Goal: Information Seeking & Learning: Learn about a topic

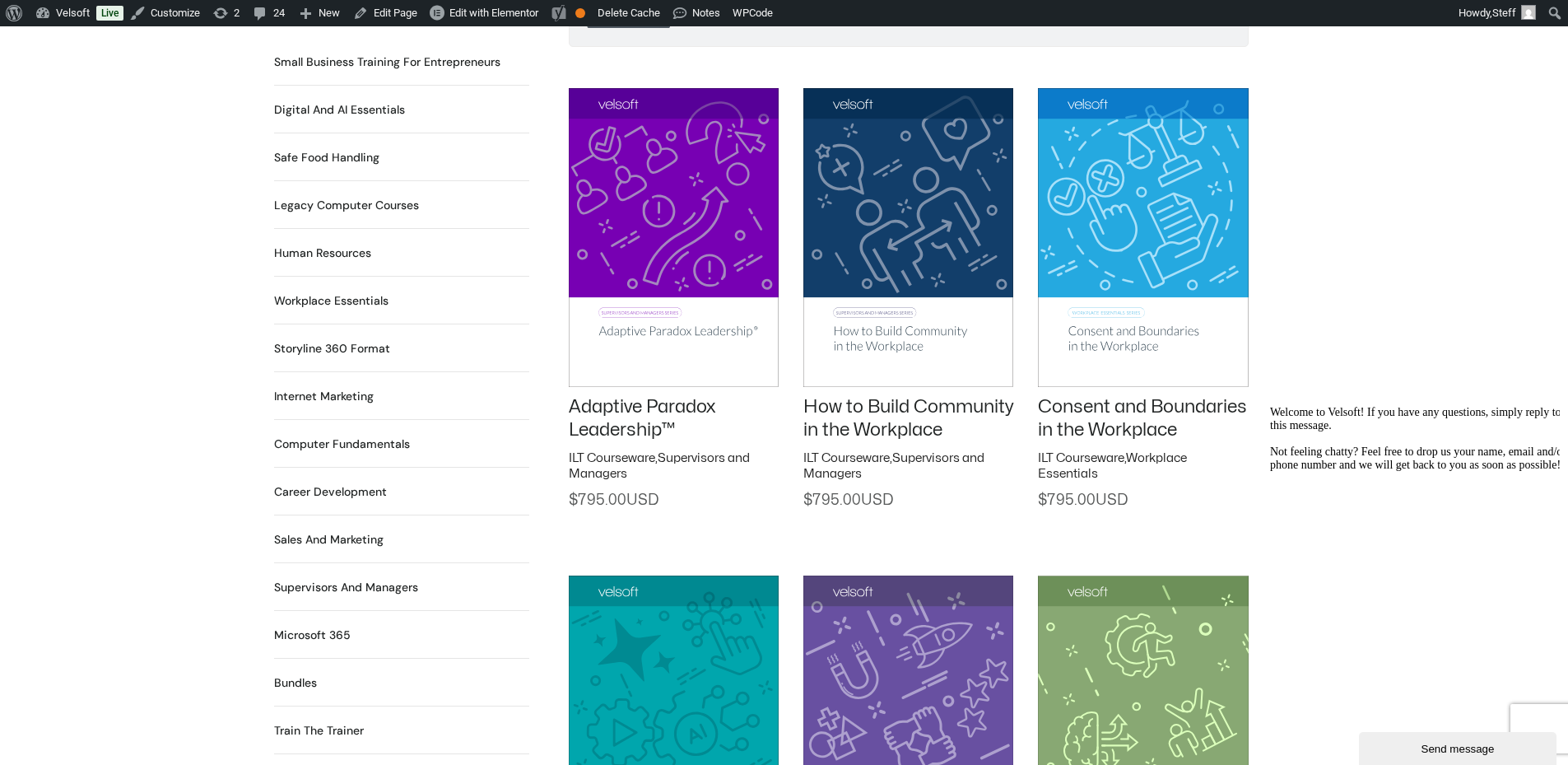
scroll to position [1005, 0]
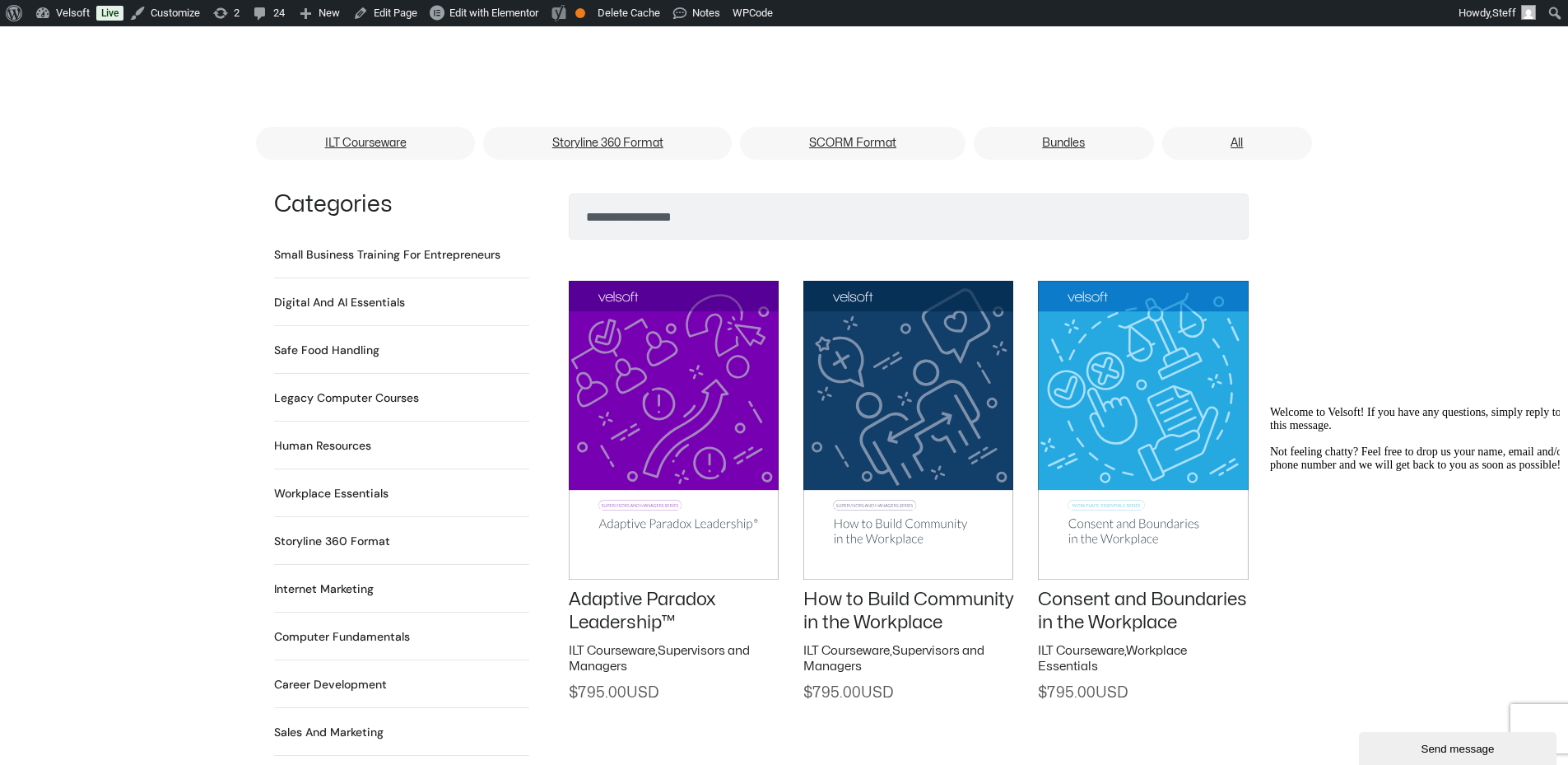
click at [705, 332] on img at bounding box center [673, 430] width 210 height 298
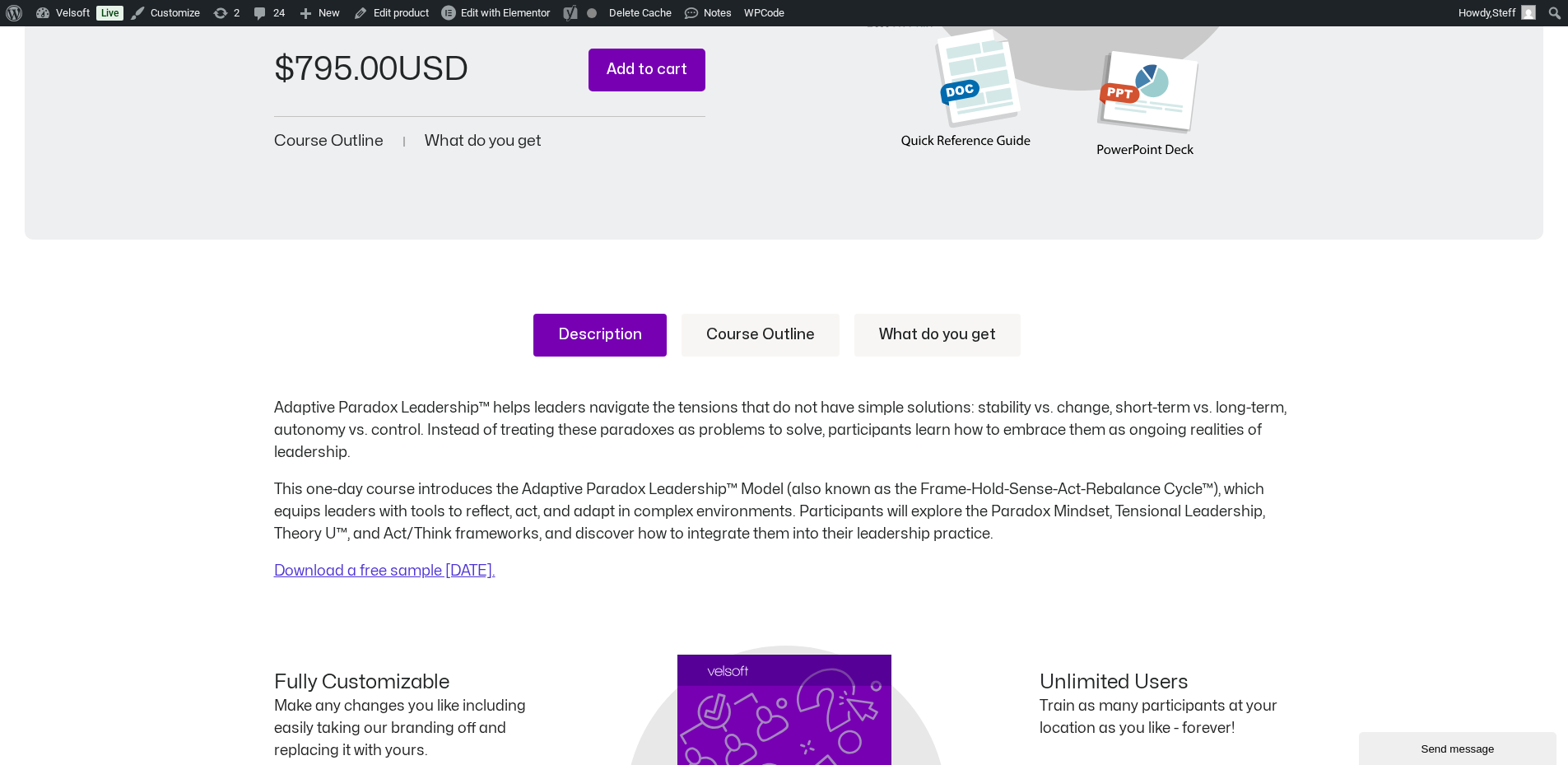
click at [786, 347] on link "Course Outline" at bounding box center [760, 336] width 158 height 43
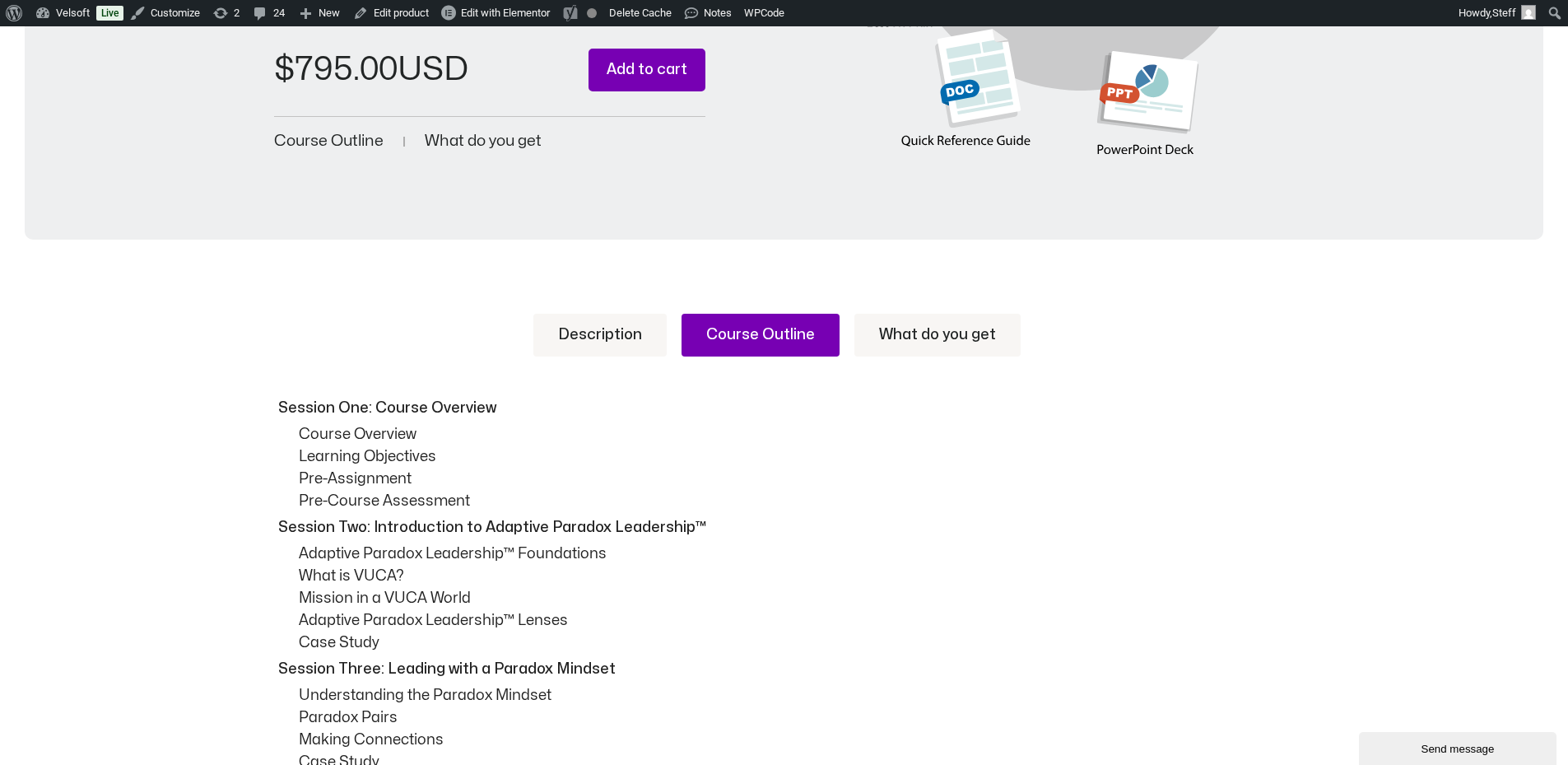
click at [908, 337] on link "What do you get" at bounding box center [938, 336] width 166 height 43
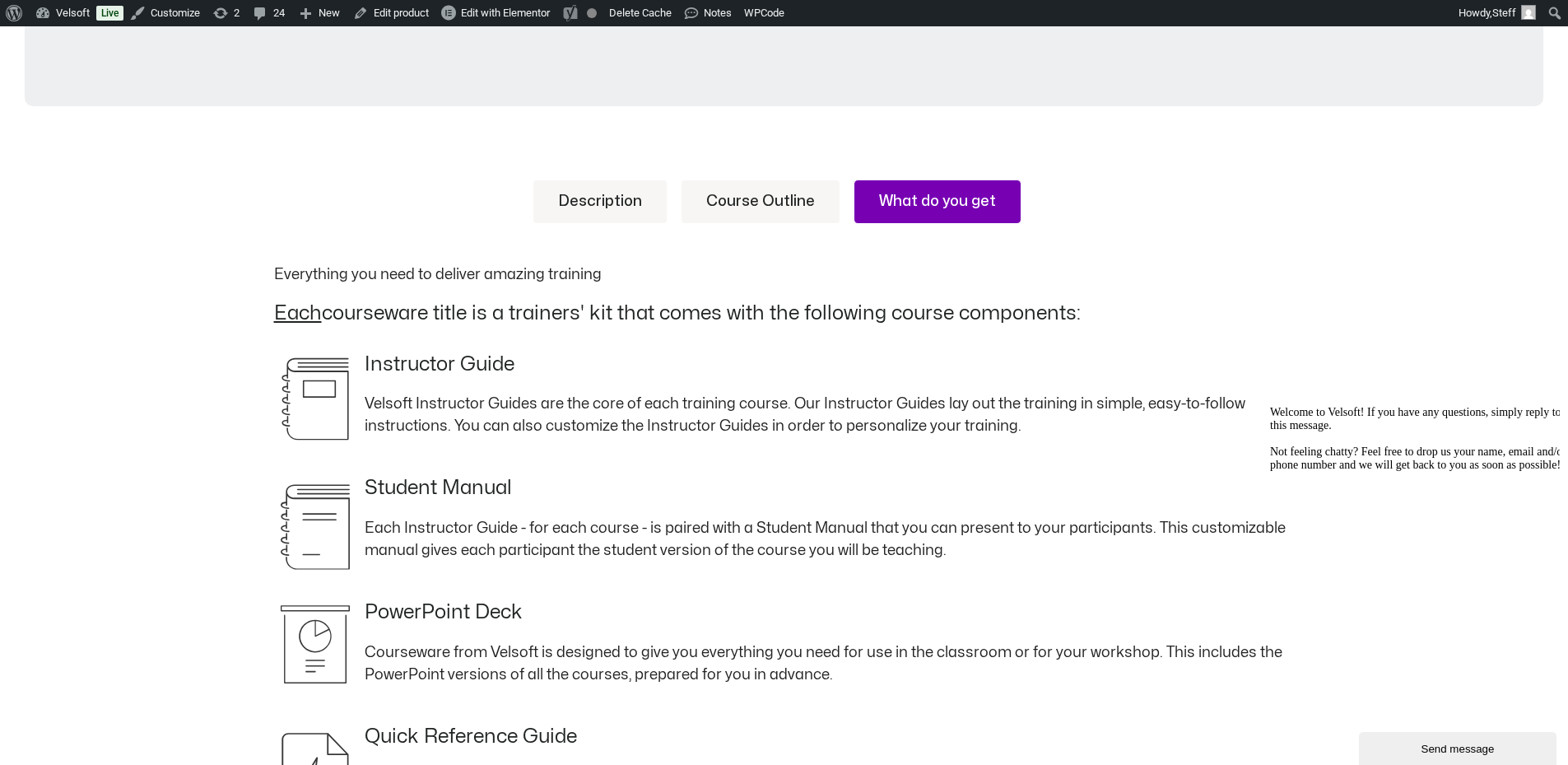
scroll to position [330, 0]
